Goal: Transaction & Acquisition: Purchase product/service

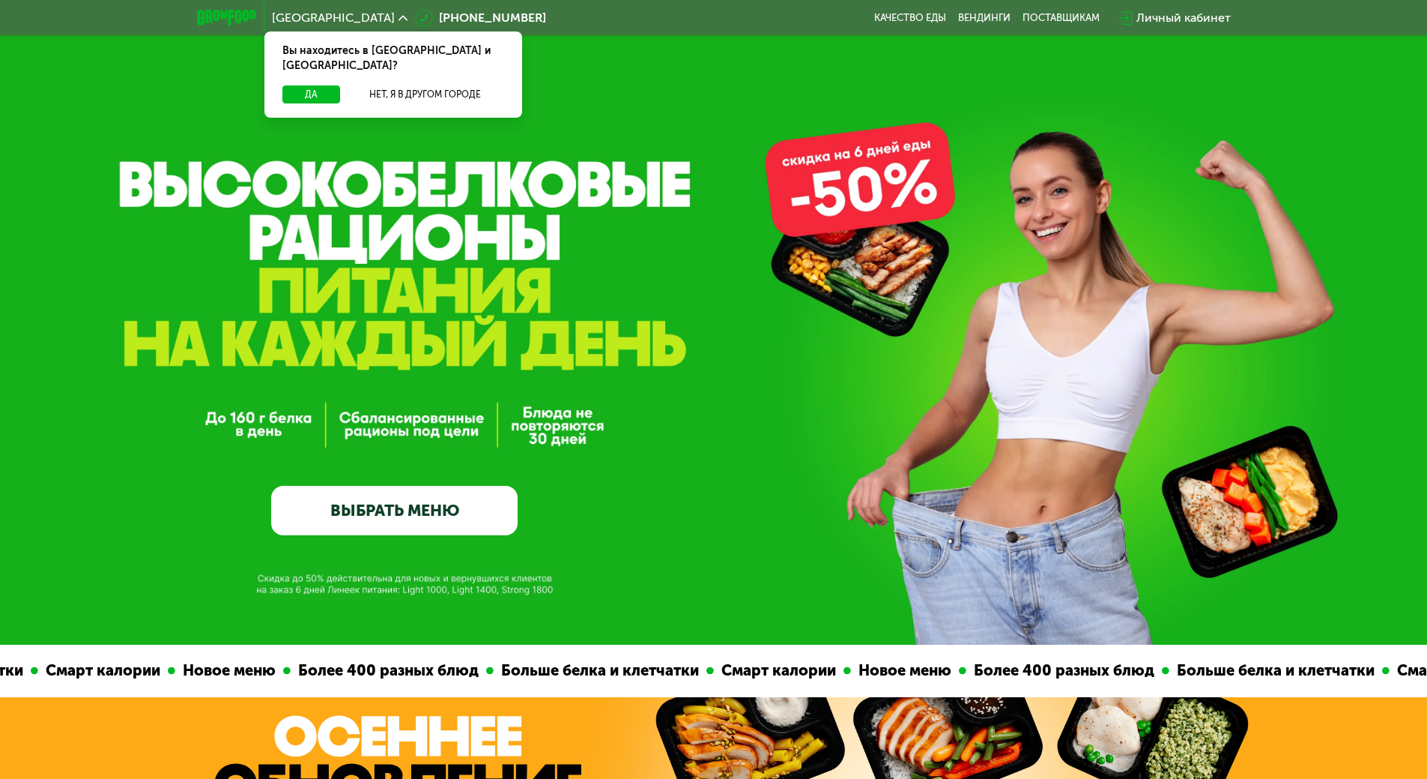
click at [318, 66] on div "Вы находитесь в [GEOGRAPHIC_DATA] и [GEOGRAPHIC_DATA]?" at bounding box center [394, 58] width 258 height 54
click at [323, 85] on button "Да" at bounding box center [311, 94] width 58 height 18
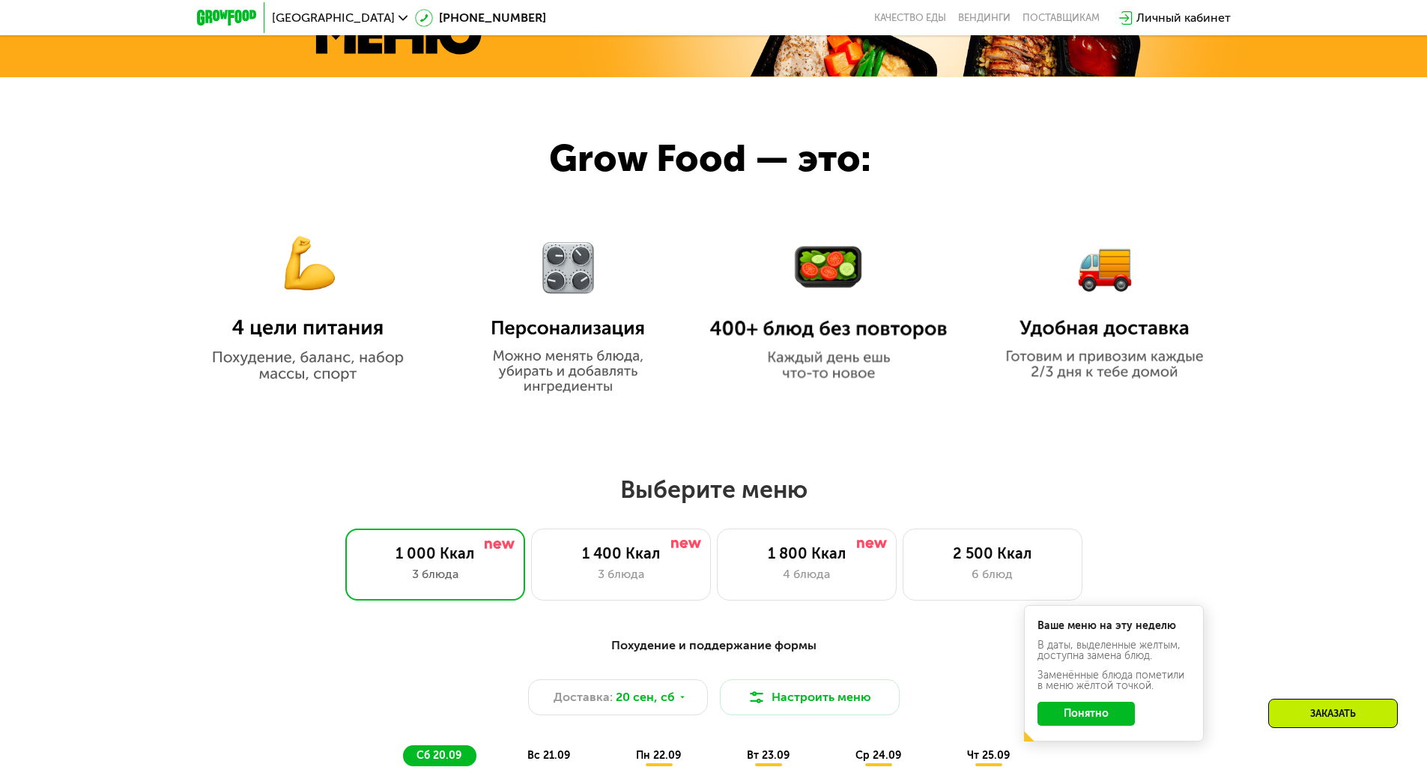
scroll to position [824, 0]
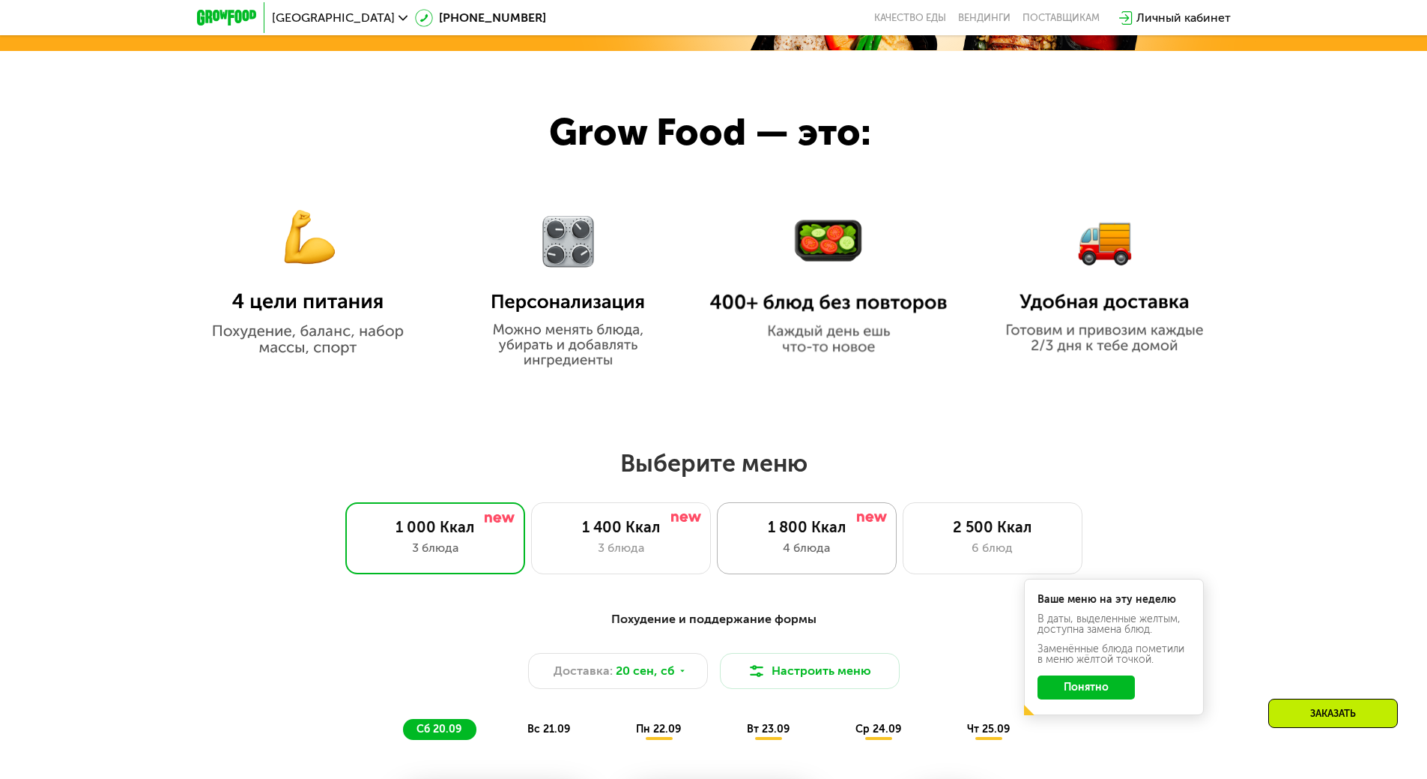
click at [831, 547] on div "4 блюда" at bounding box center [807, 548] width 148 height 18
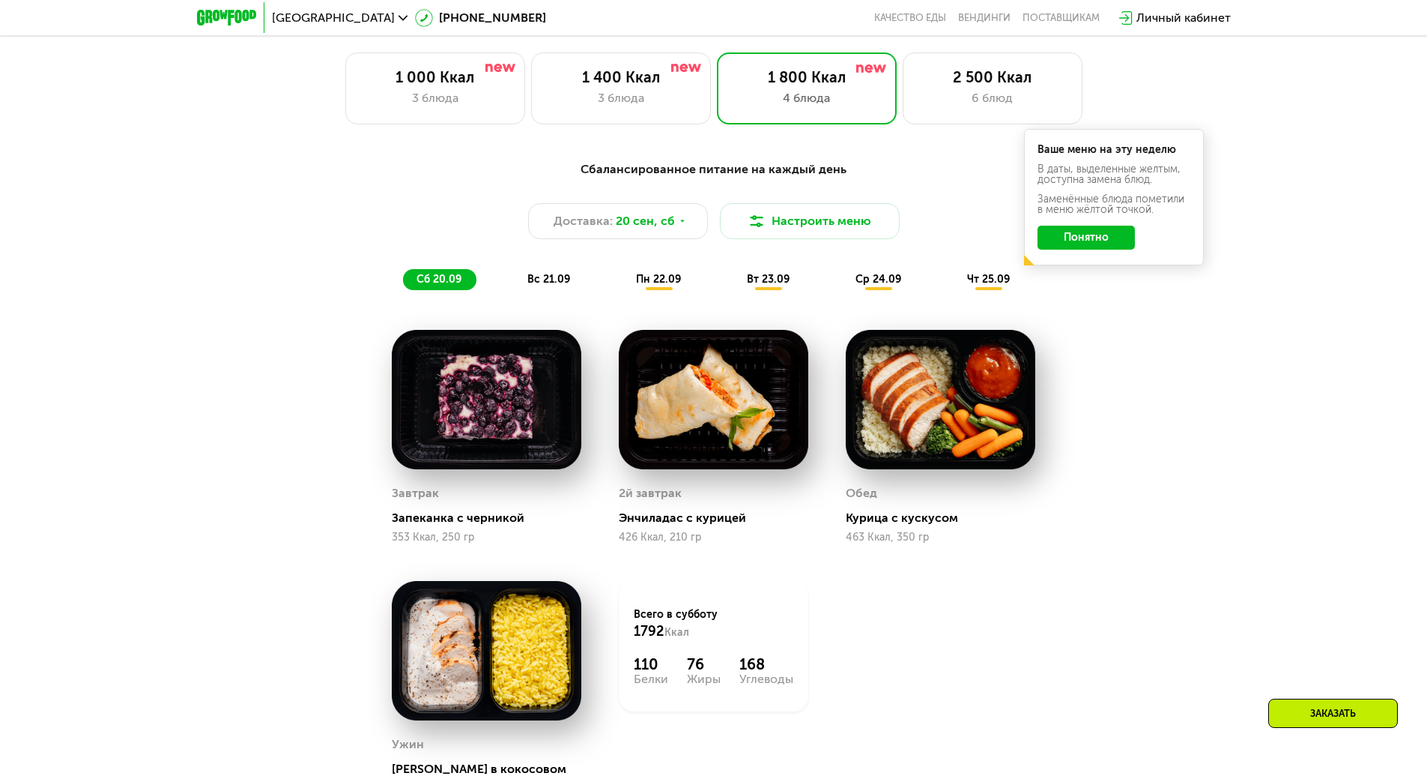
scroll to position [1349, 0]
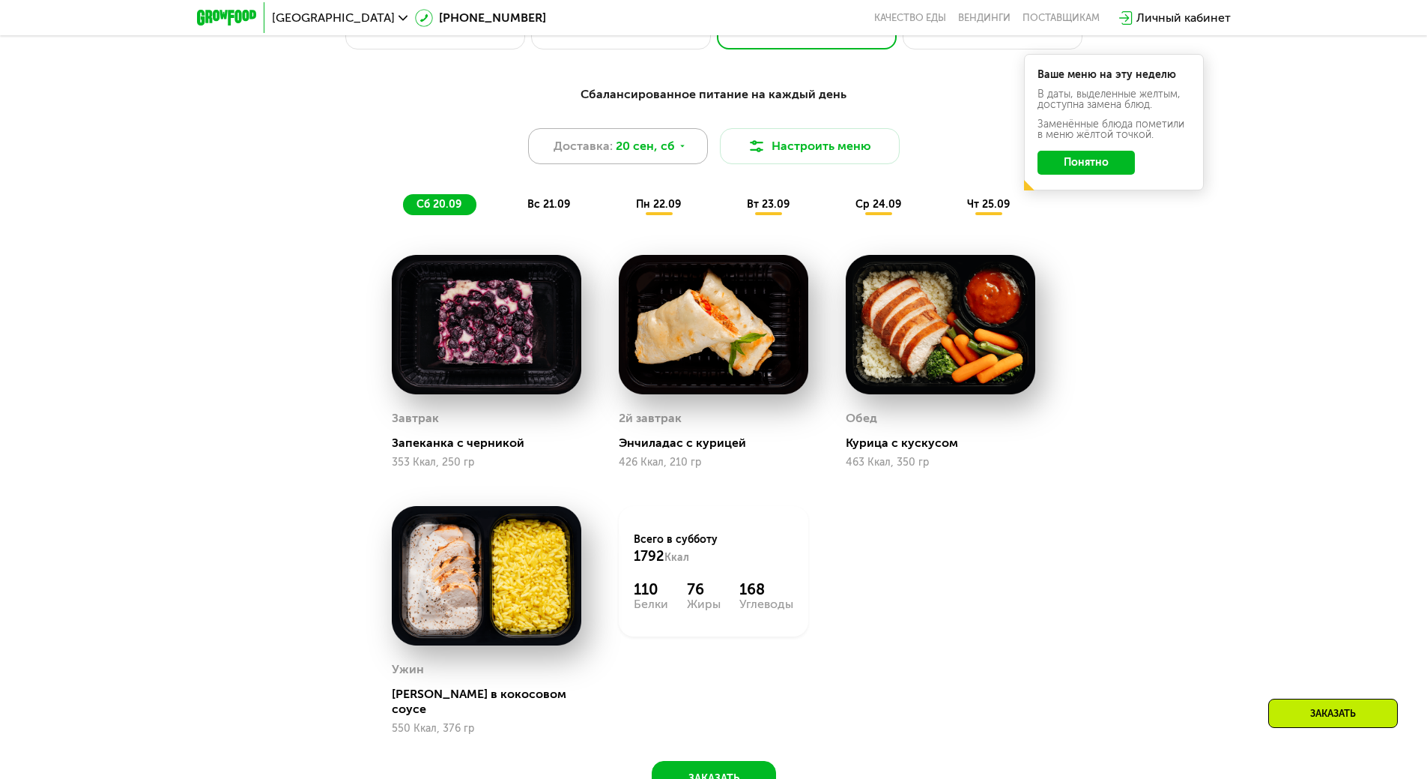
click at [576, 138] on div "Доставка: [DATE]" at bounding box center [618, 146] width 180 height 36
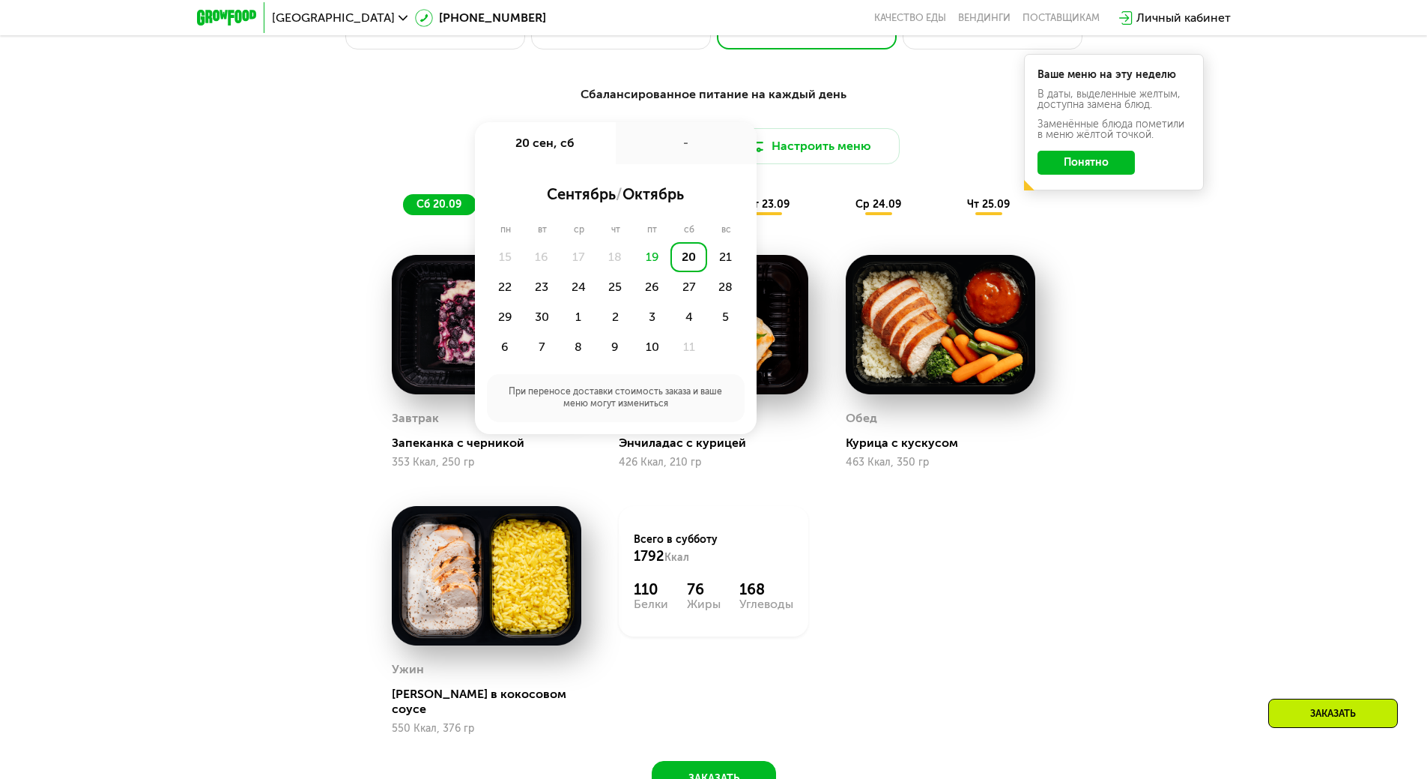
click at [655, 262] on div "19" at bounding box center [652, 257] width 37 height 30
click at [656, 262] on div "19" at bounding box center [652, 257] width 37 height 30
click at [657, 264] on div "19" at bounding box center [652, 257] width 37 height 30
click at [1221, 325] on div "Сбалансированное питание на каждый день Доставка: [DATE] сен, сб - сентябрь / о…" at bounding box center [713, 449] width 1427 height 770
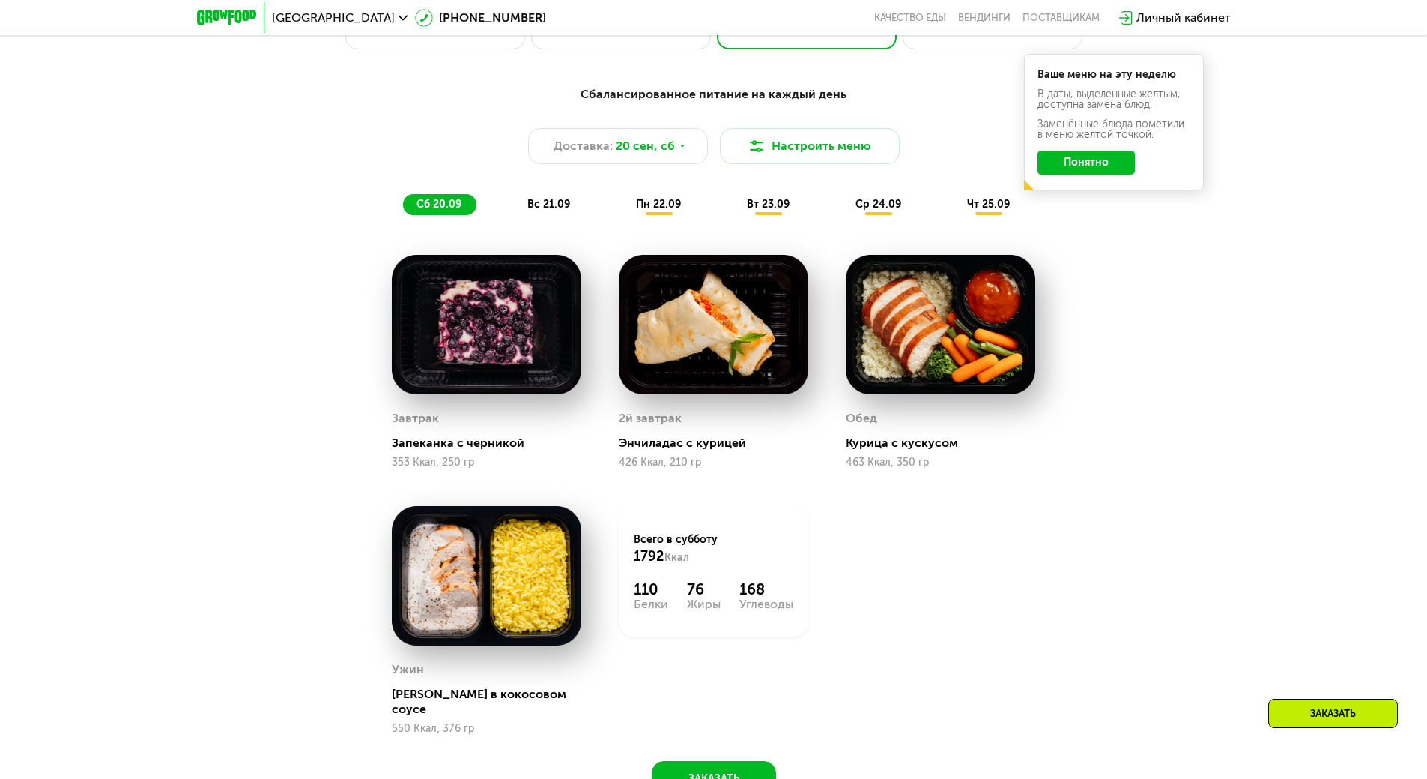
click at [195, 300] on div "Сбалансированное питание на каждый день Доставка: [DATE] Настроить меню сб 20.0…" at bounding box center [713, 449] width 1427 height 770
click at [1128, 160] on button "Понятно" at bounding box center [1086, 163] width 97 height 24
click at [1136, 390] on div "Сбалансированное питание на каждый день Доставка: [DATE] Настроить меню сб 20.0…" at bounding box center [714, 436] width 923 height 720
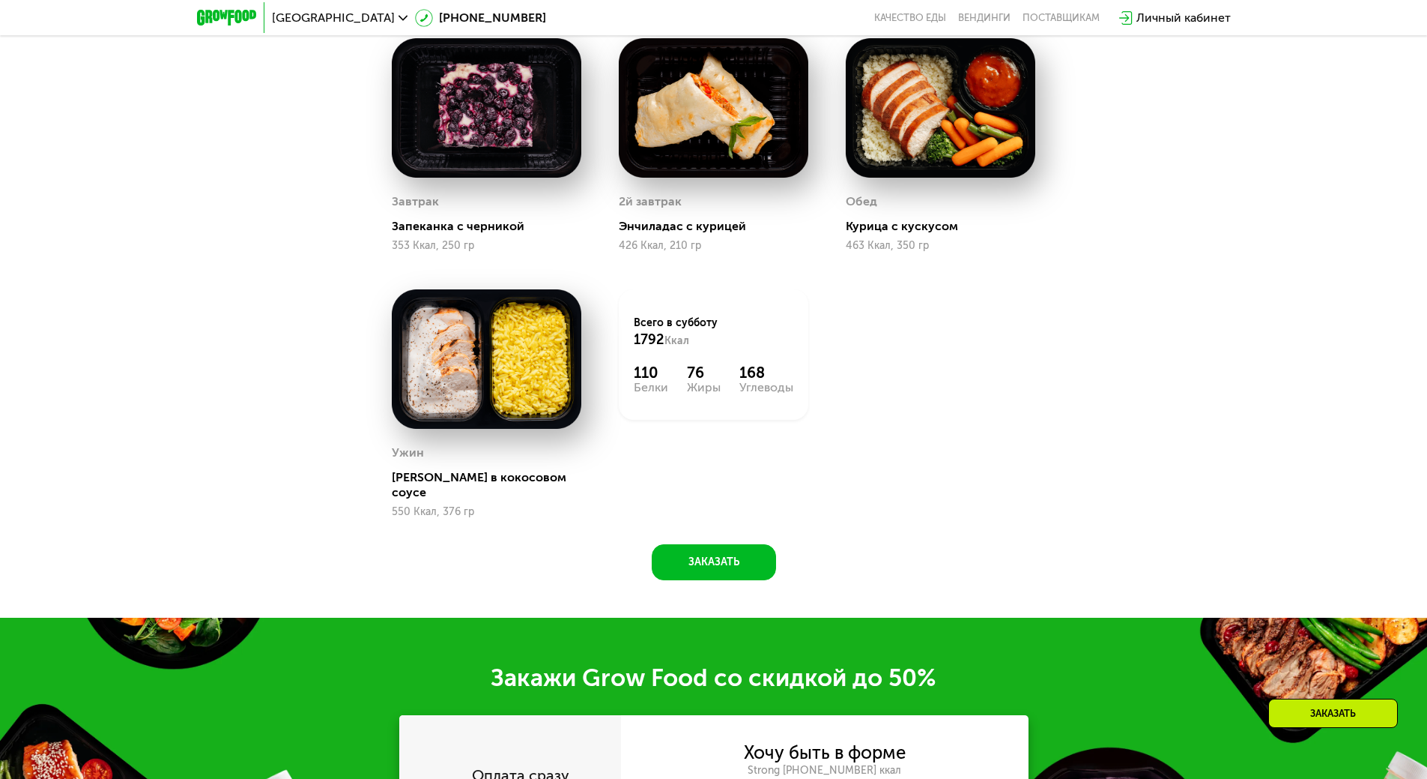
scroll to position [1574, 0]
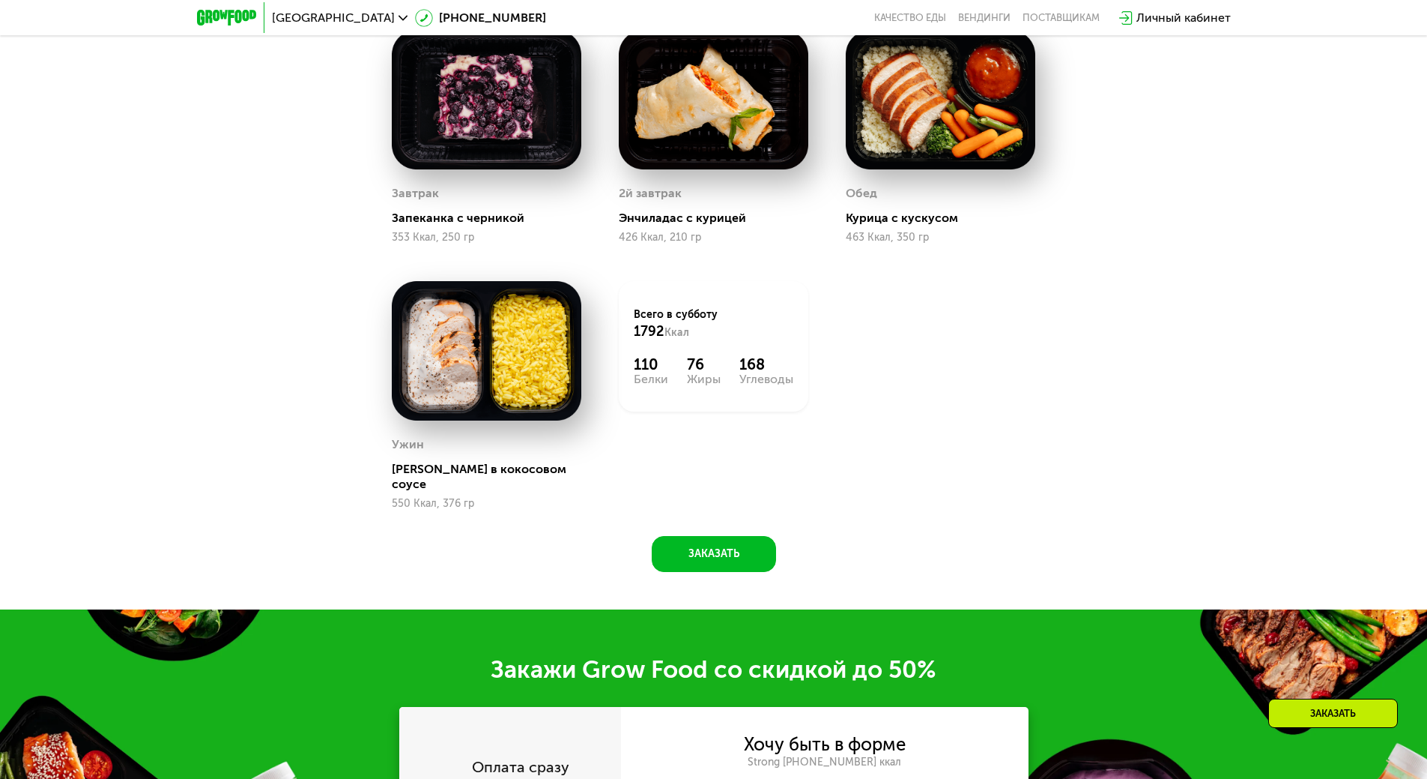
click at [559, 546] on div "Сбалансированное питание на каждый день Доставка: [DATE] Настроить меню сб 20.0…" at bounding box center [714, 212] width 923 height 720
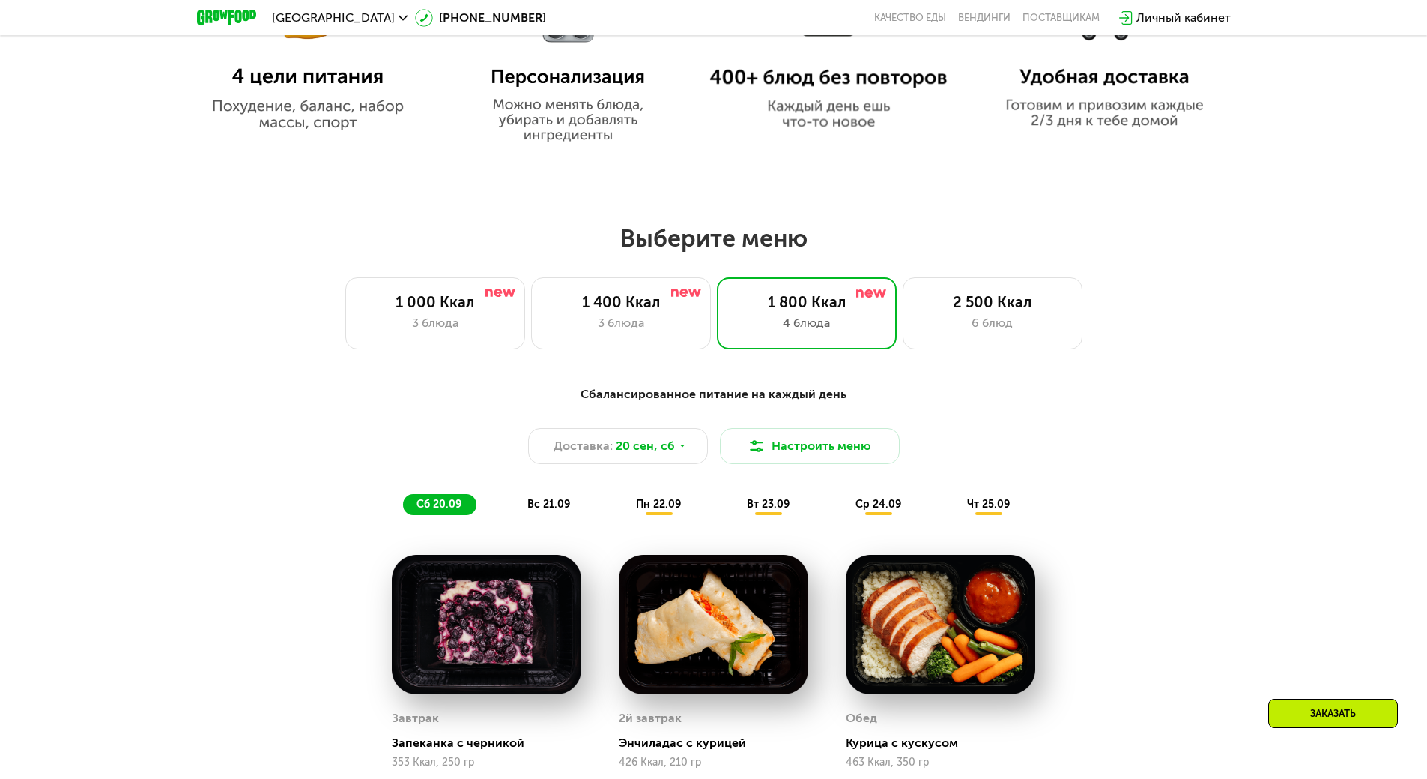
scroll to position [1349, 0]
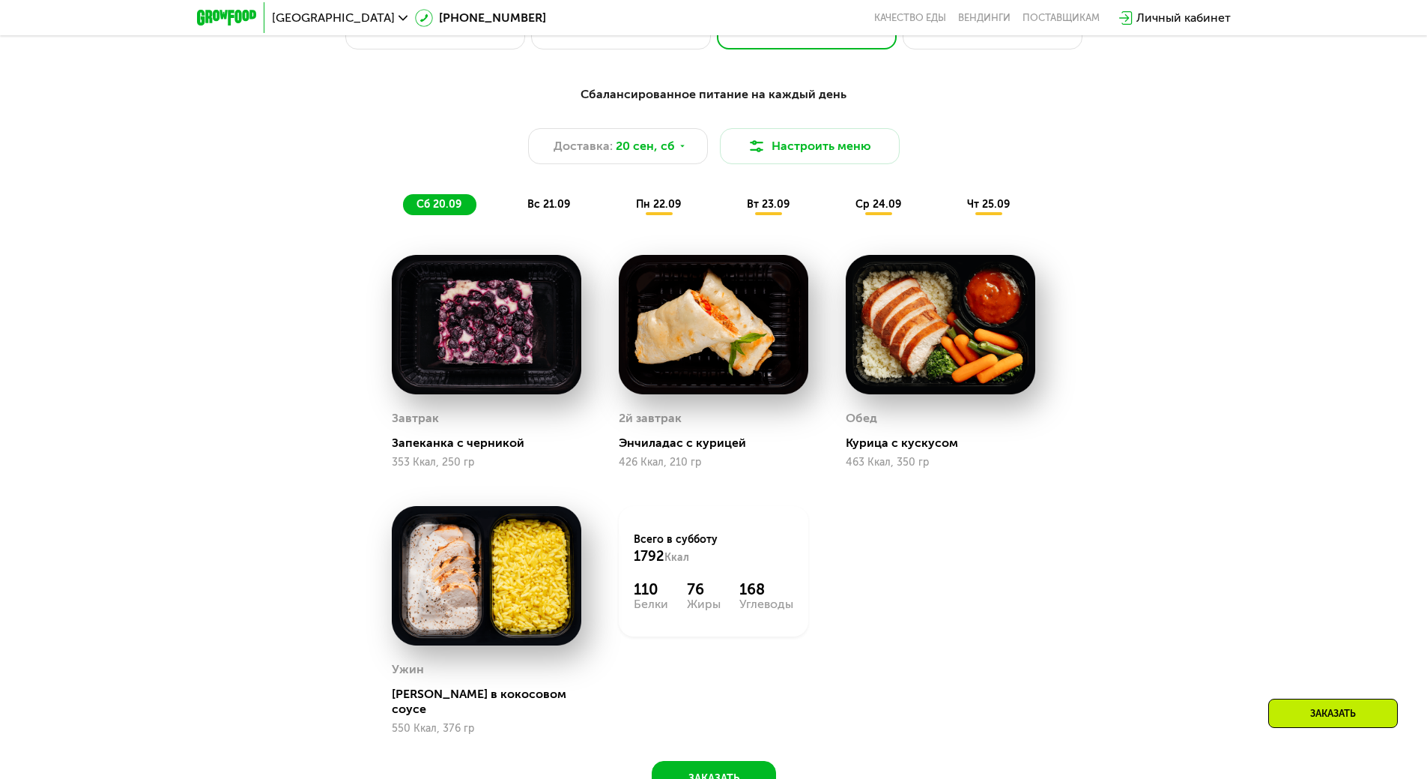
click at [660, 211] on span "пн 22.09" at bounding box center [658, 204] width 45 height 13
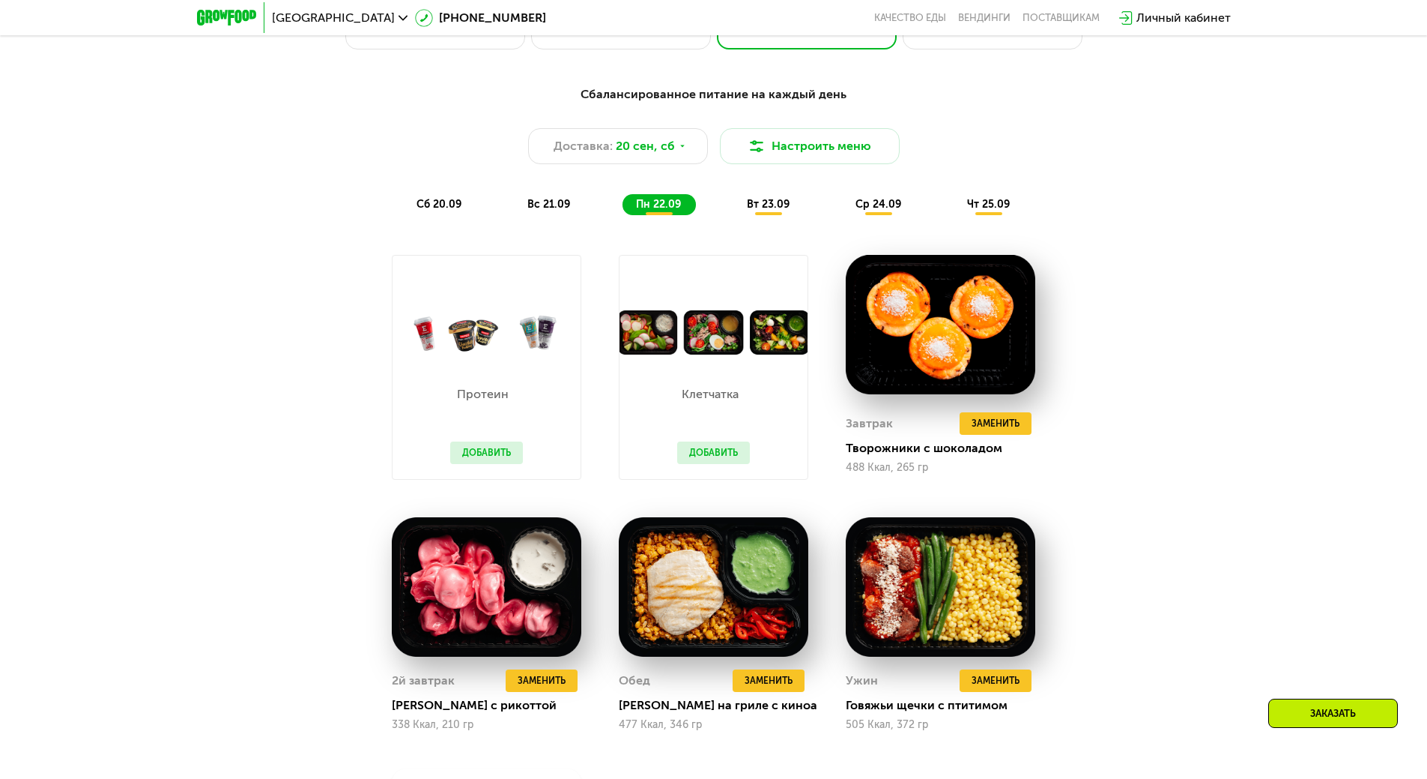
click at [546, 211] on span "вс 21.09" at bounding box center [549, 204] width 43 height 13
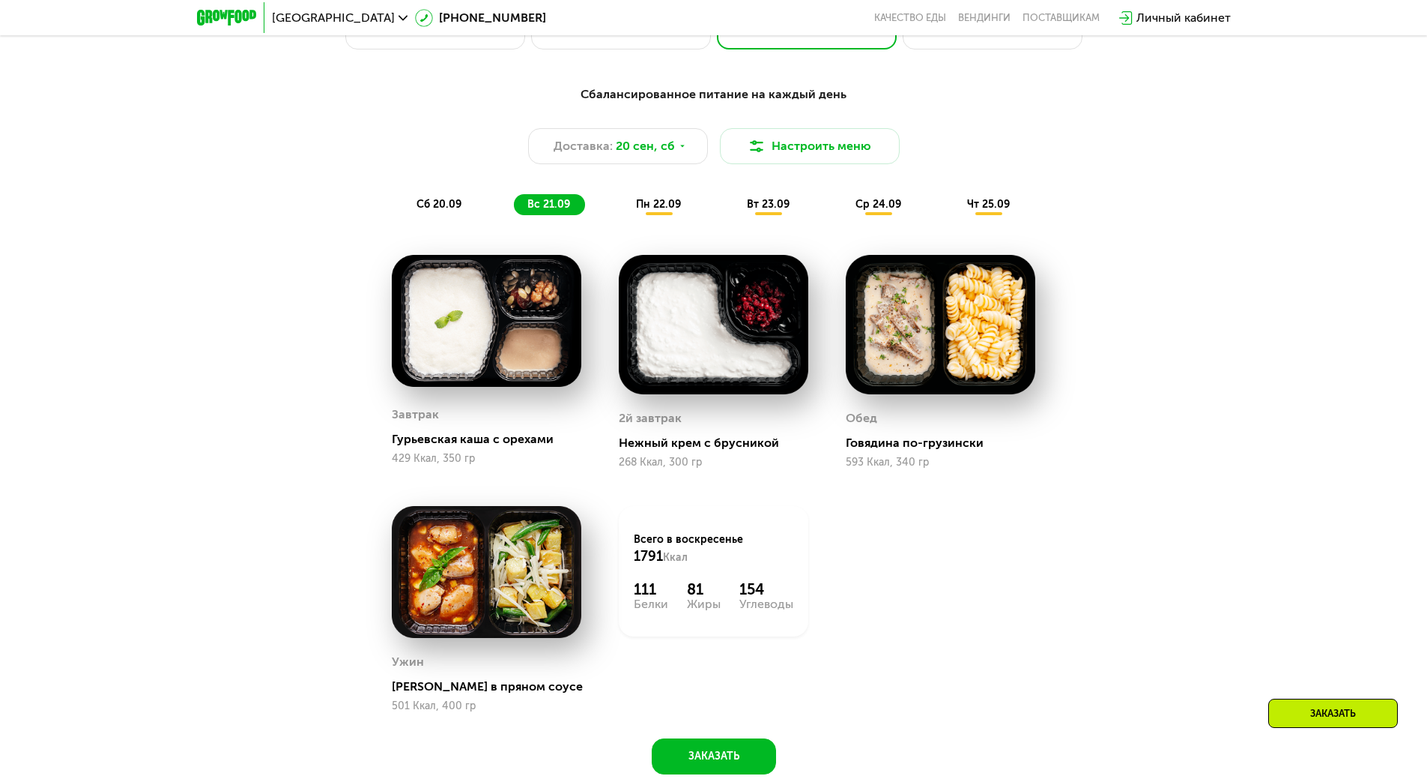
click at [448, 206] on span "сб 20.09" at bounding box center [439, 204] width 45 height 13
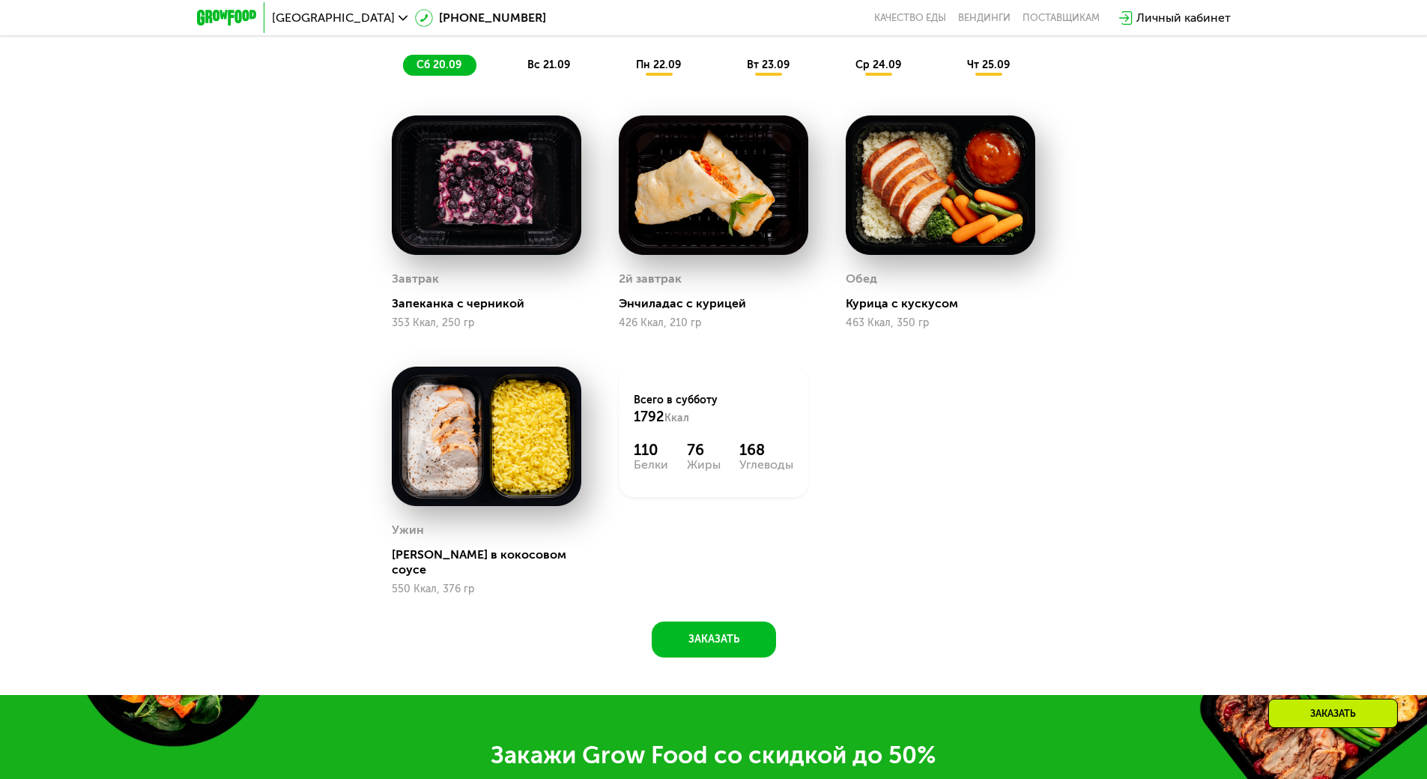
scroll to position [1648, 0]
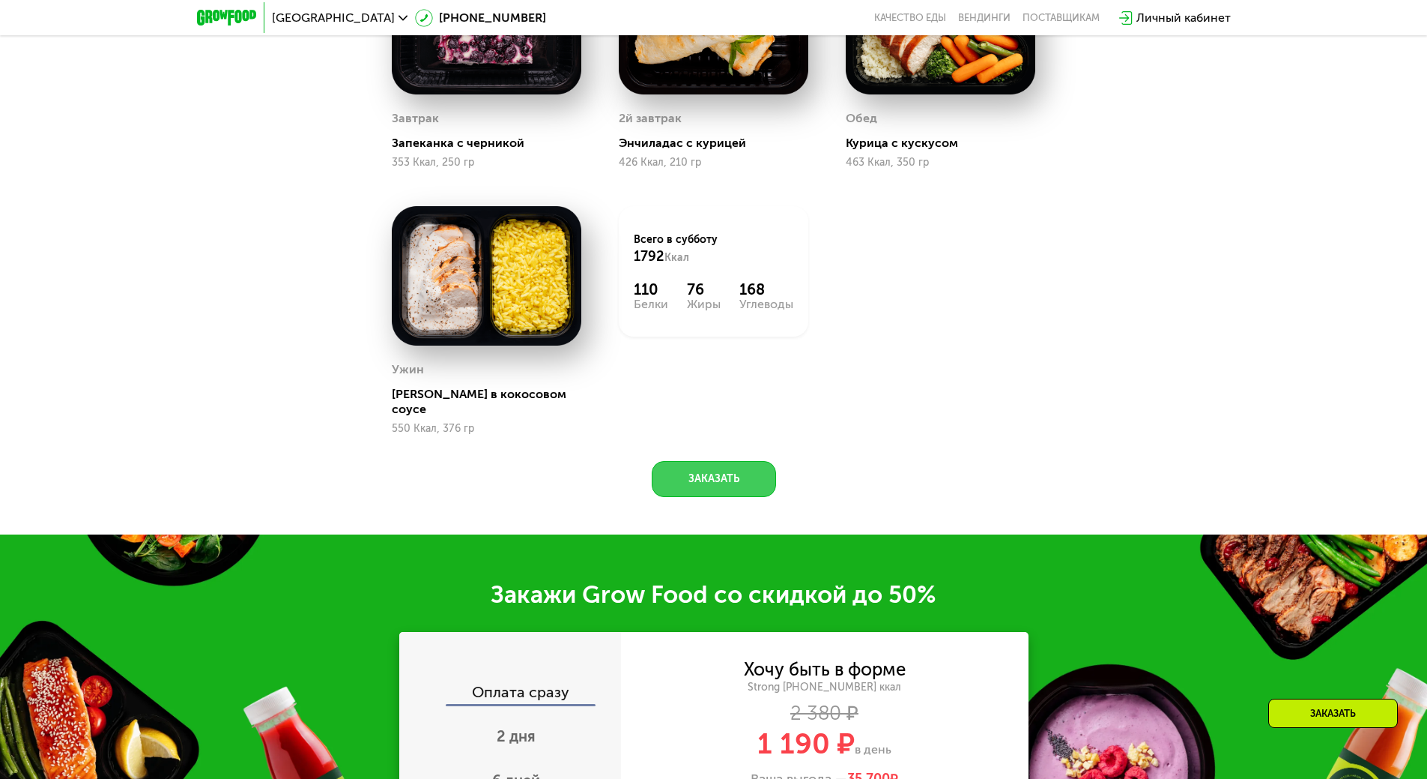
click at [734, 461] on button "Заказать" at bounding box center [714, 479] width 124 height 36
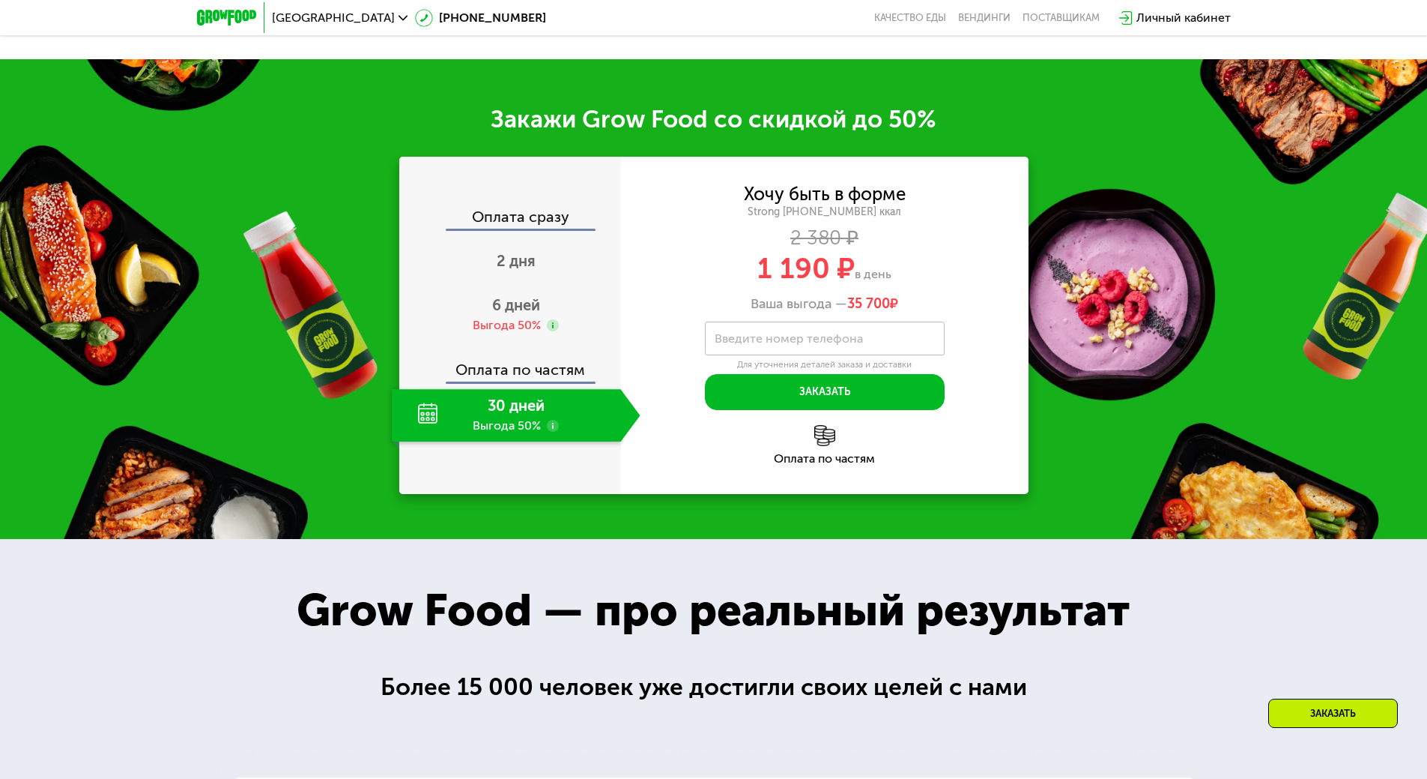
scroll to position [2173, 0]
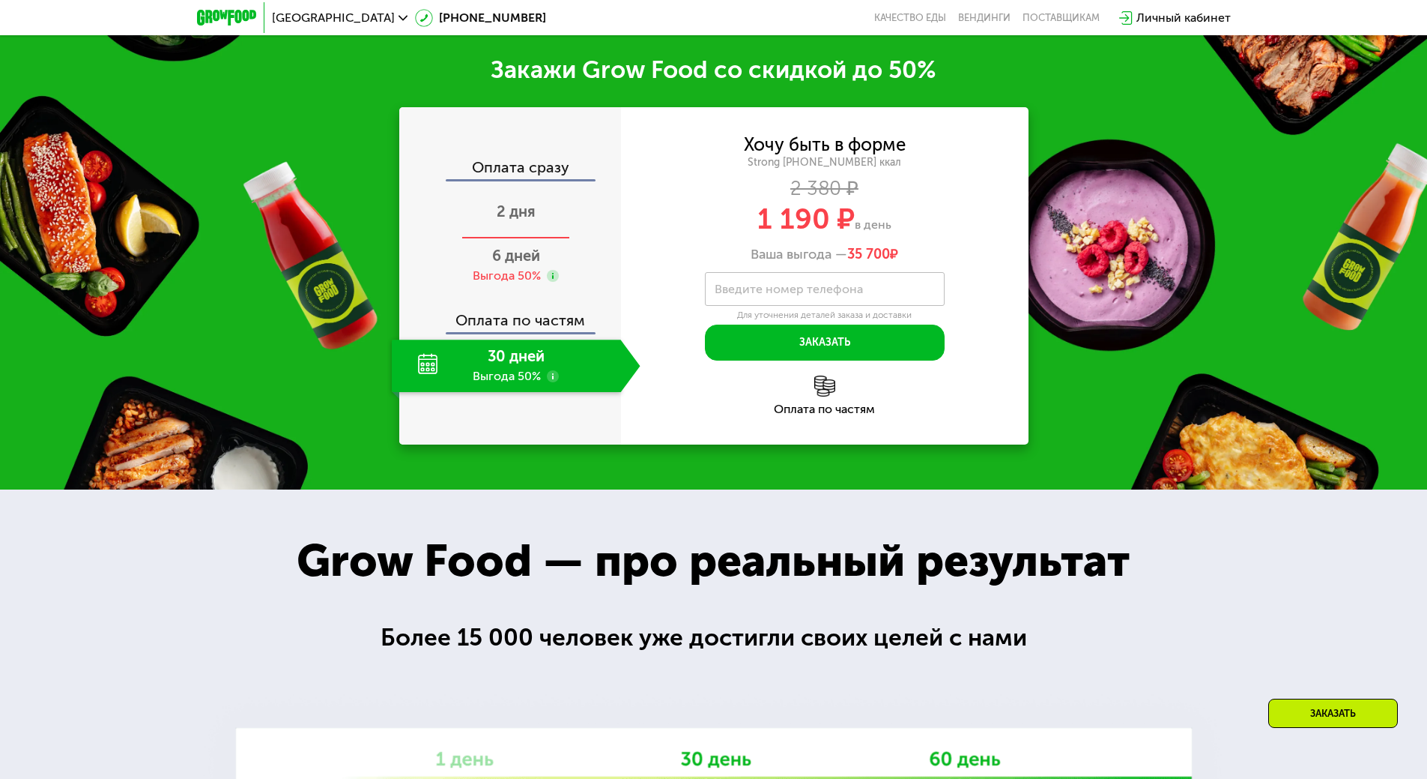
click at [521, 217] on div "2 дня" at bounding box center [516, 213] width 249 height 52
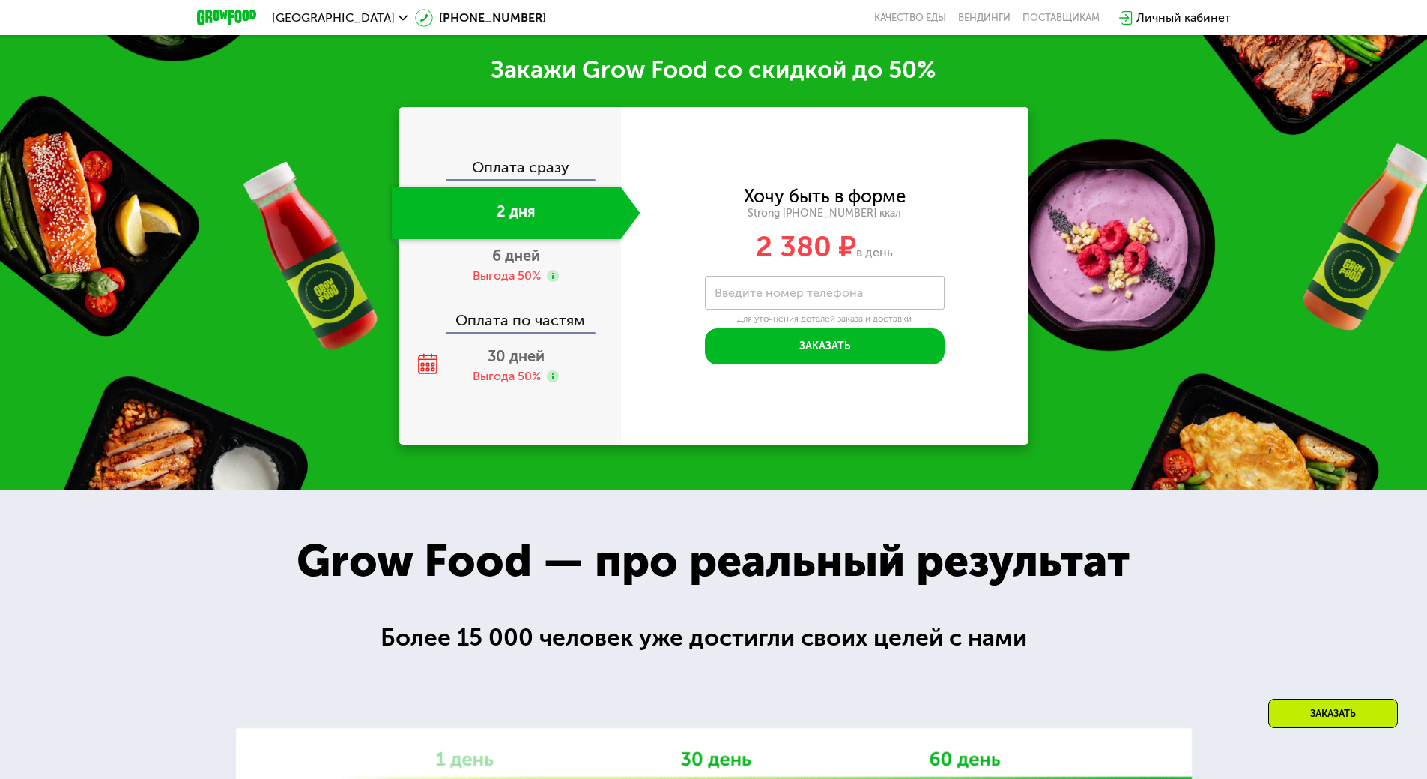
click at [863, 387] on div "Хочу быть в форме Strong [PHONE_NUMBER] ккал 2 380 ₽ в день Введите свой номер …" at bounding box center [825, 275] width 408 height 337
click at [527, 353] on span "30 дней" at bounding box center [516, 356] width 57 height 18
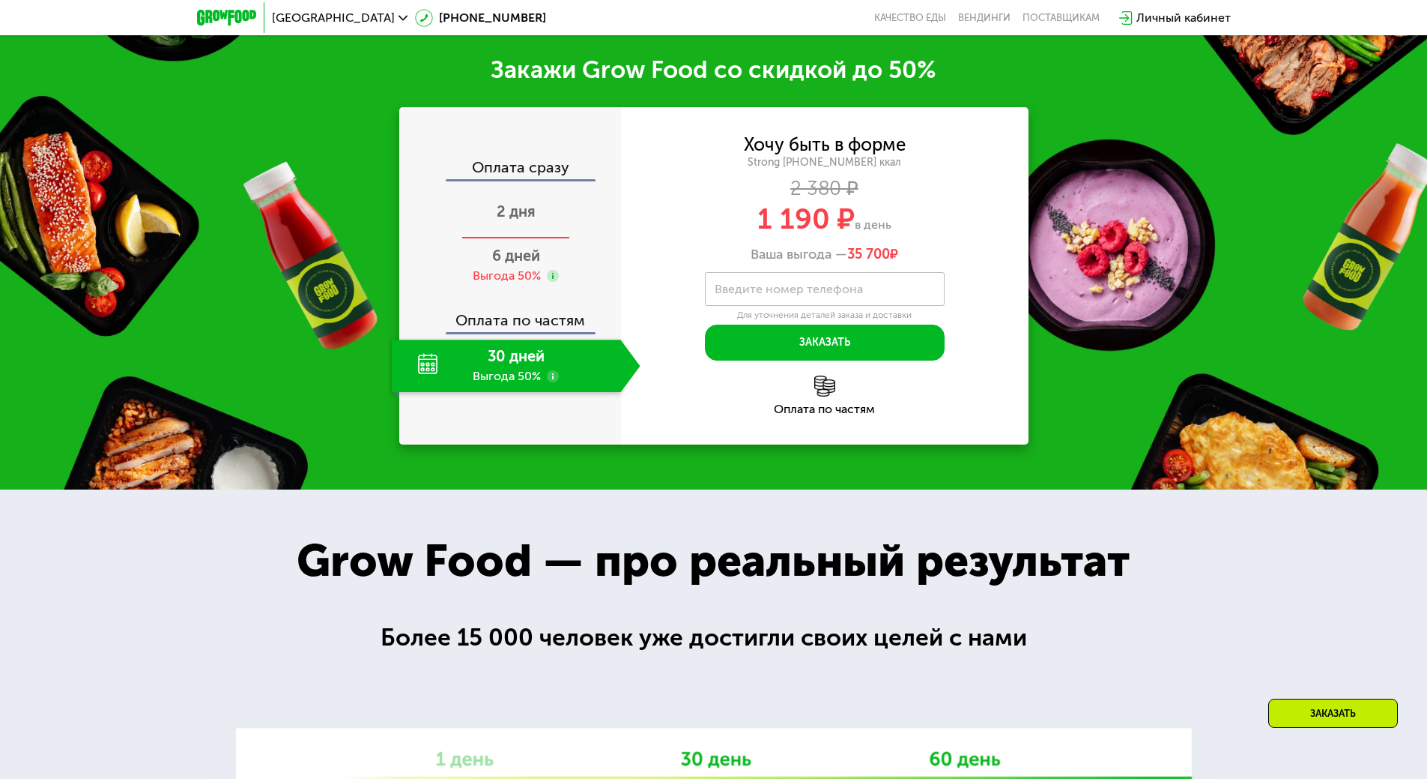
click at [519, 202] on span "2 дня" at bounding box center [516, 211] width 39 height 18
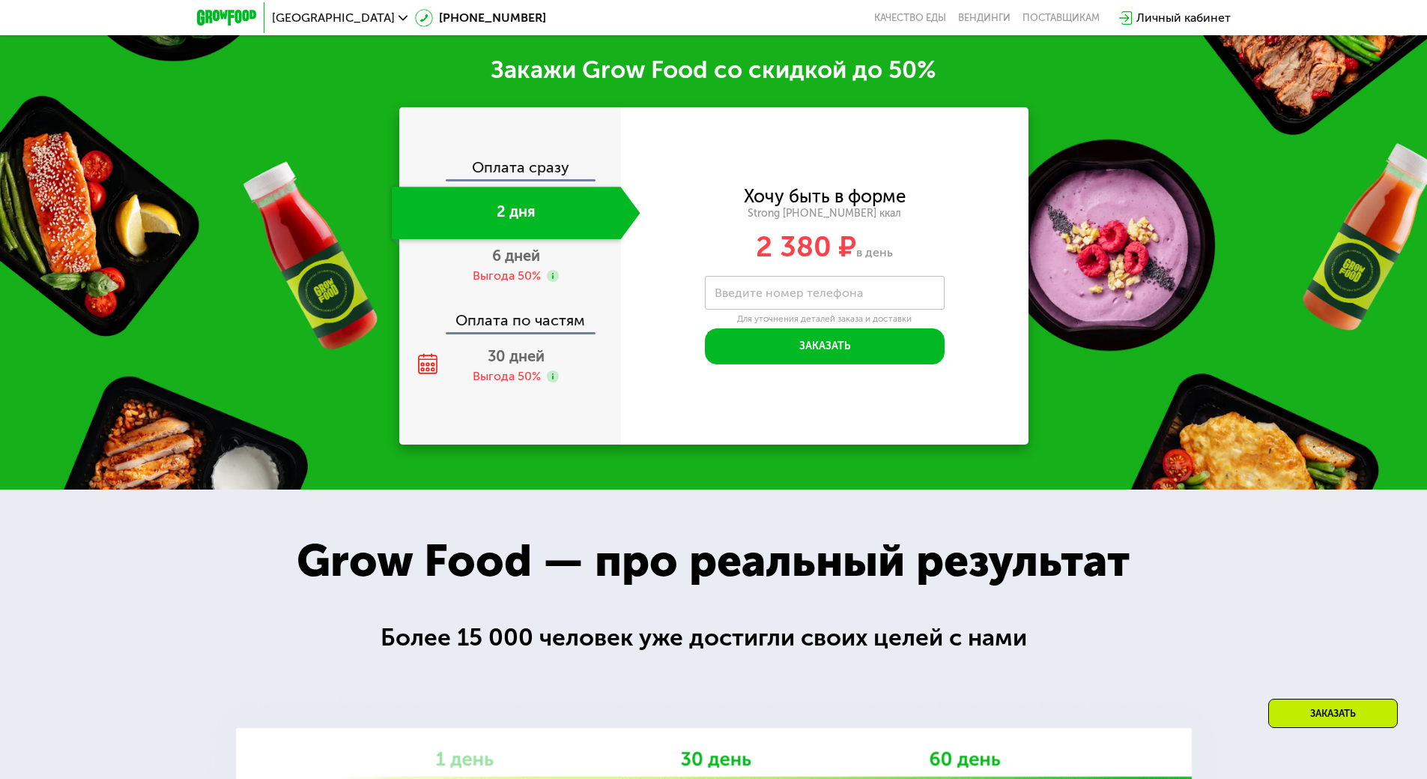
drag, startPoint x: 886, startPoint y: 242, endPoint x: 707, endPoint y: 220, distance: 181.2
click at [691, 232] on div "2 380 ₽ в день" at bounding box center [825, 246] width 408 height 28
click at [903, 208] on div "Strong [PHONE_NUMBER] ккал" at bounding box center [825, 213] width 408 height 13
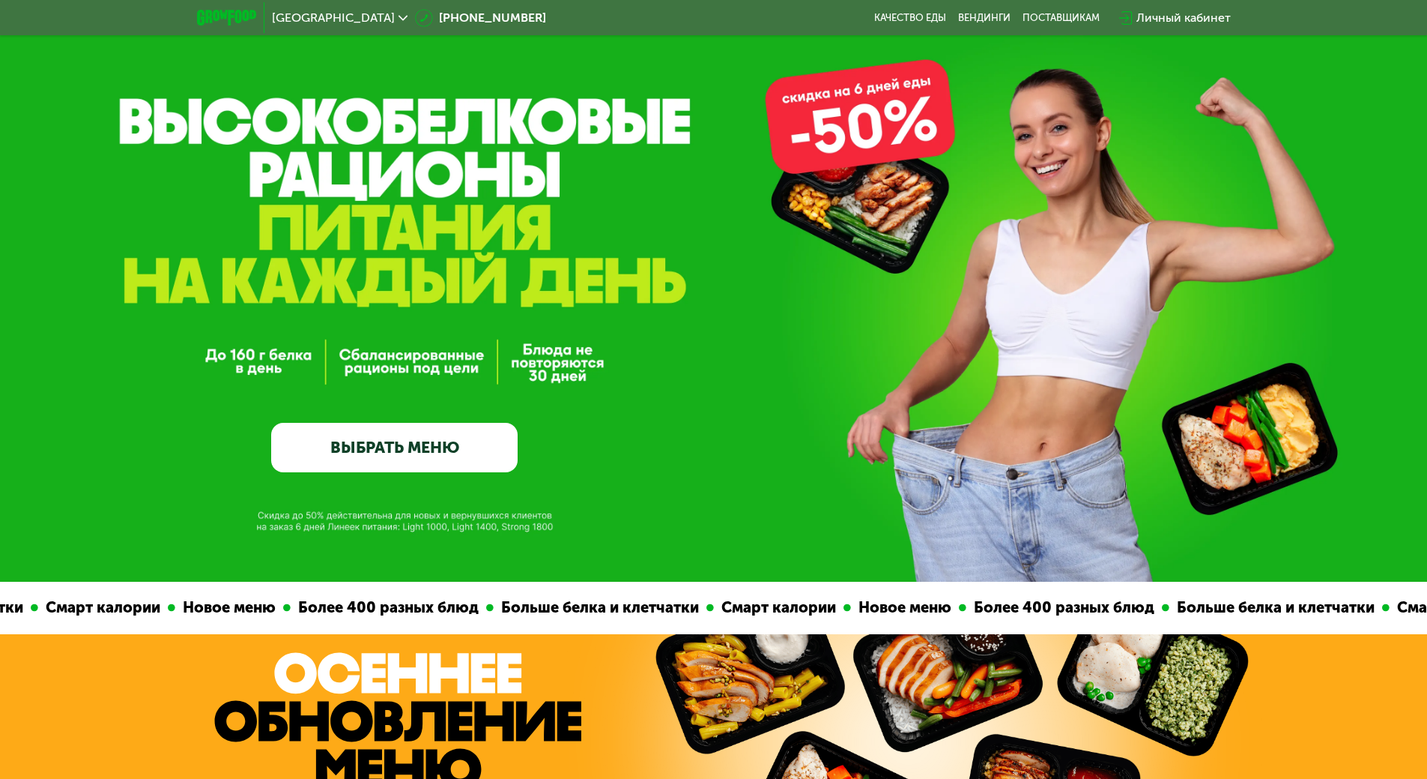
scroll to position [0, 0]
